Goal: Information Seeking & Learning: Compare options

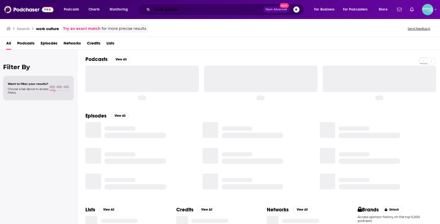
click at [239, 11] on input "work culture" at bounding box center [207, 9] width 111 height 8
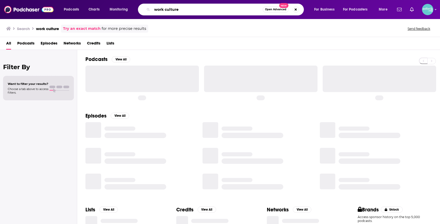
click at [239, 11] on input "work culture" at bounding box center [207, 9] width 111 height 8
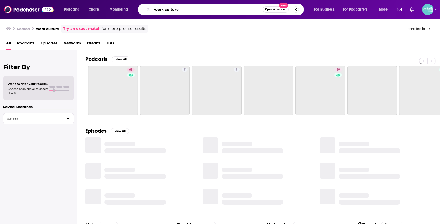
paste input "The Business of Politics Show"
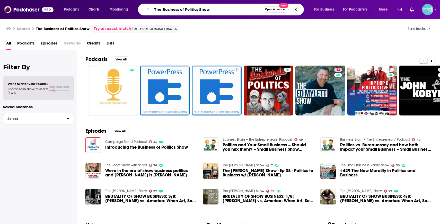
drag, startPoint x: 213, startPoint y: 10, endPoint x: 199, endPoint y: 10, distance: 14.2
click at [199, 10] on input "The Business of Politics Show" at bounding box center [207, 9] width 111 height 8
type input "The Business of Politics"
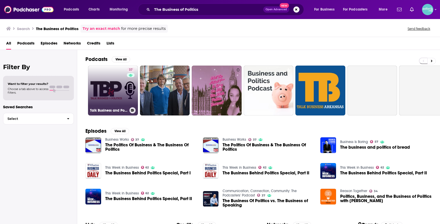
click at [108, 83] on link "37 Talk Business and Politics" at bounding box center [113, 91] width 50 height 50
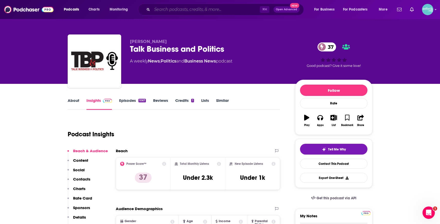
click at [223, 9] on input "Search podcasts, credits, & more..." at bounding box center [206, 9] width 108 height 8
paste input "Business of Politics with [PERSON_NAME]"
type input "Business of Politics with [PERSON_NAME]"
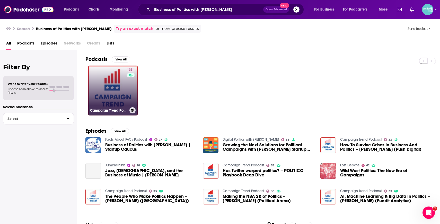
click at [106, 93] on link "33 Campaign Trend Podcast" at bounding box center [113, 91] width 50 height 50
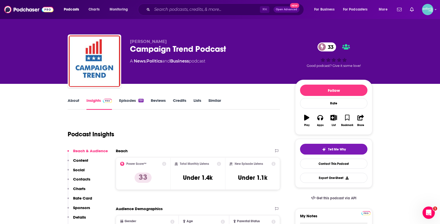
scroll to position [2, 0]
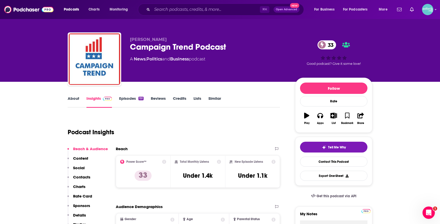
click at [69, 102] on link "About" at bounding box center [74, 102] width 12 height 12
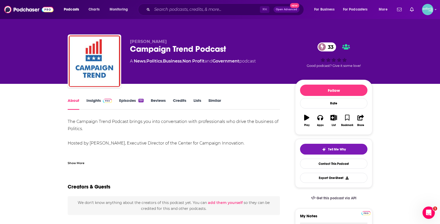
click at [99, 104] on link "Insights" at bounding box center [98, 104] width 25 height 12
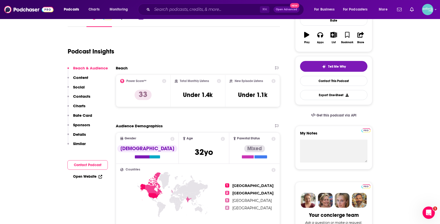
scroll to position [104, 0]
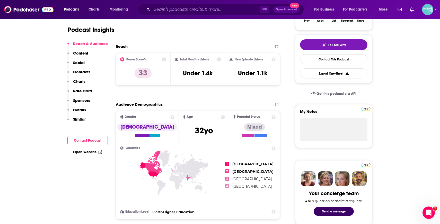
click at [89, 152] on link "Open Website" at bounding box center [87, 152] width 29 height 4
drag, startPoint x: 192, startPoint y: 73, endPoint x: 218, endPoint y: 73, distance: 26.0
click at [218, 73] on div "Total Monthly Listens Under 1.4k" at bounding box center [198, 69] width 47 height 24
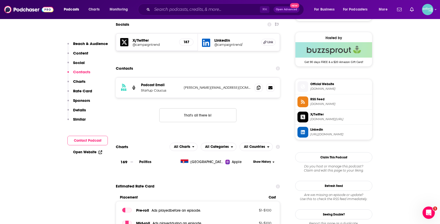
scroll to position [357, 0]
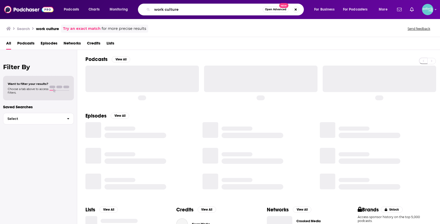
click at [237, 10] on input "work culture" at bounding box center [207, 9] width 111 height 8
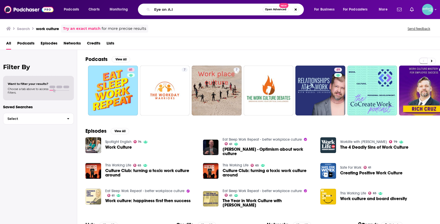
type input "Eye on A.I"
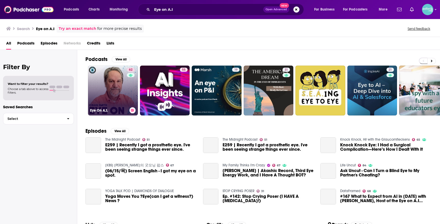
click at [103, 96] on link "62 Eye On A.I." at bounding box center [113, 91] width 50 height 50
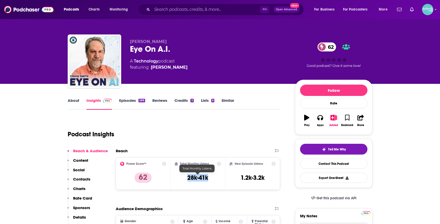
drag, startPoint x: 212, startPoint y: 178, endPoint x: 179, endPoint y: 178, distance: 32.9
click at [179, 178] on div "Total Monthly Listens 28k-41k" at bounding box center [198, 174] width 47 height 24
copy h3 "28k-41k"
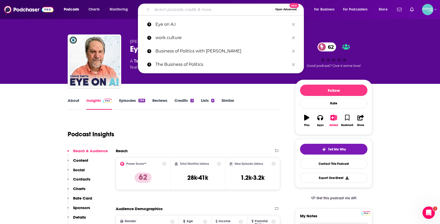
click at [232, 7] on input "Search podcasts, credits, & more..." at bounding box center [212, 9] width 121 height 8
paste input "All The Right Movies"
type input "All The Right Movies"
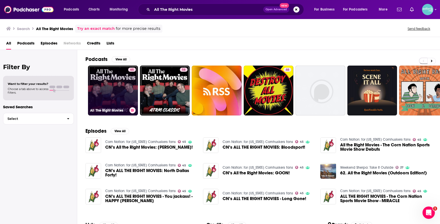
click at [112, 89] on link "65 All The Right Movies" at bounding box center [113, 91] width 50 height 50
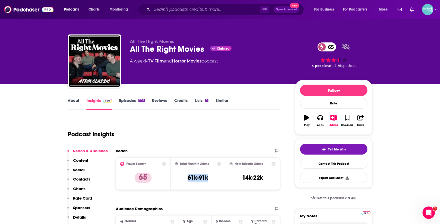
drag, startPoint x: 209, startPoint y: 178, endPoint x: 186, endPoint y: 179, distance: 22.4
click at [186, 179] on div "Total Monthly Listens 61k-91k" at bounding box center [198, 174] width 47 height 24
copy h3 "61k-91k"
